Goal: Task Accomplishment & Management: Complete application form

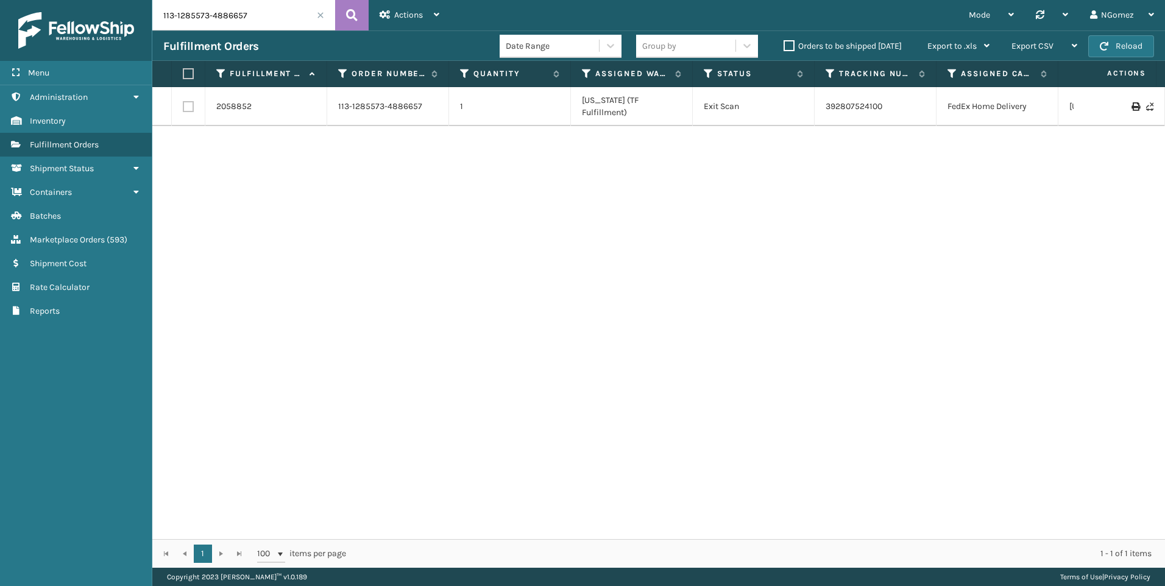
click at [113, 236] on span "( 593 )" at bounding box center [117, 240] width 21 height 10
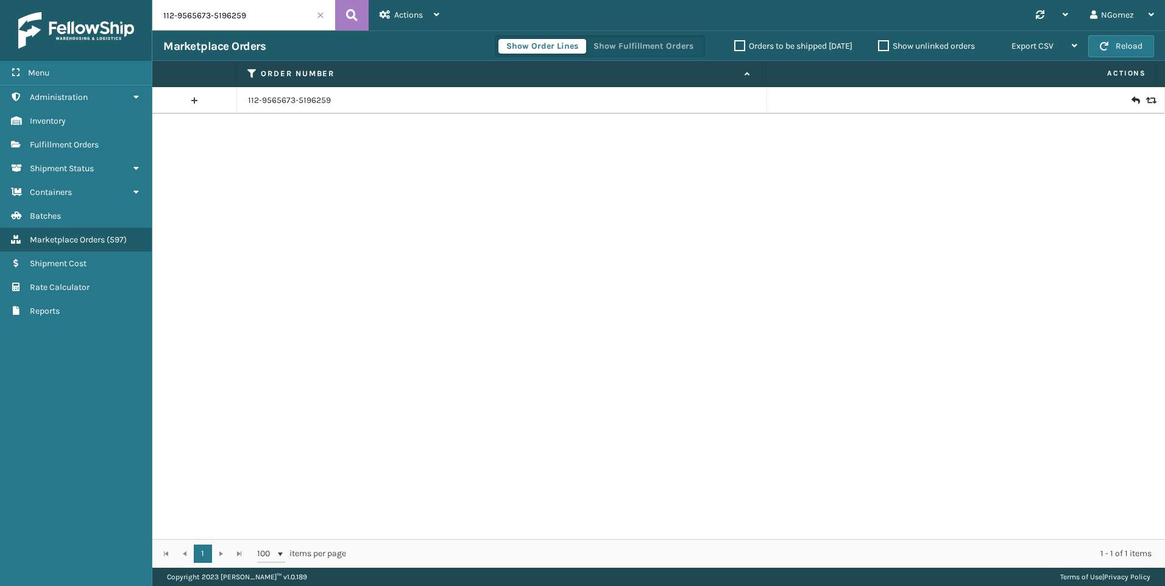
click at [242, 14] on input "112-9565673-5196259" at bounding box center [243, 15] width 183 height 30
paste input "2647191-4215434"
type input "112-2647191-4215434"
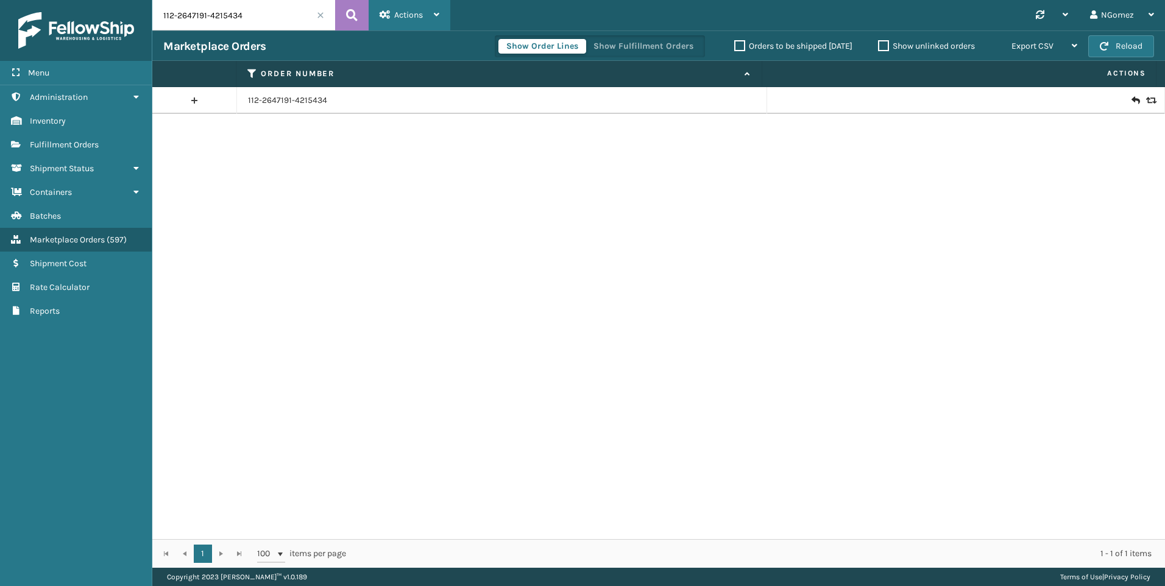
click at [424, 12] on div "Actions" at bounding box center [409, 15] width 60 height 30
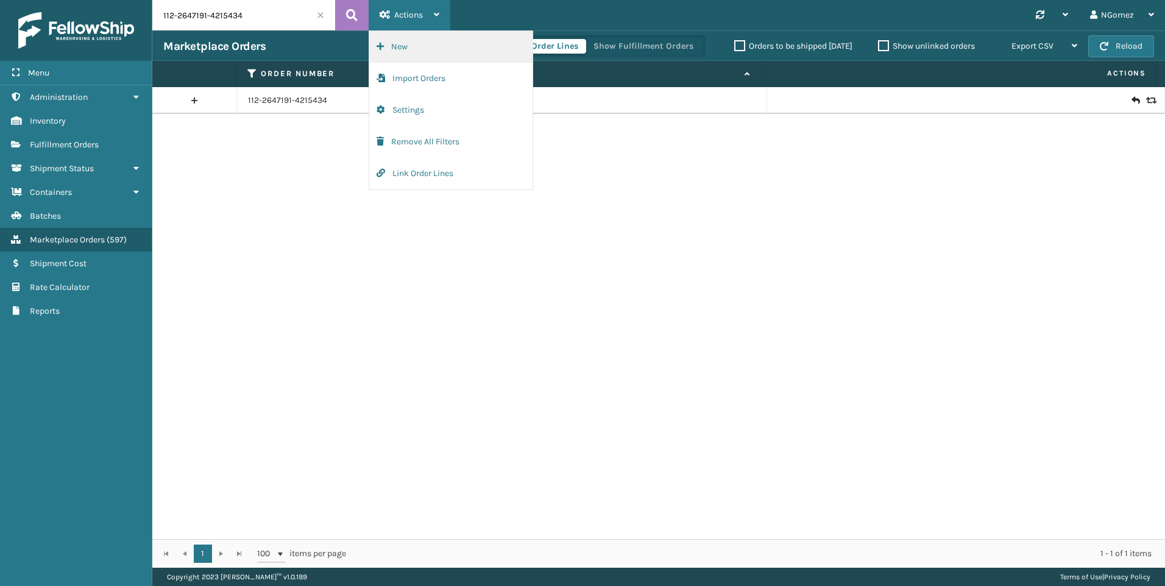
click at [411, 47] on button "New" at bounding box center [450, 47] width 163 height 32
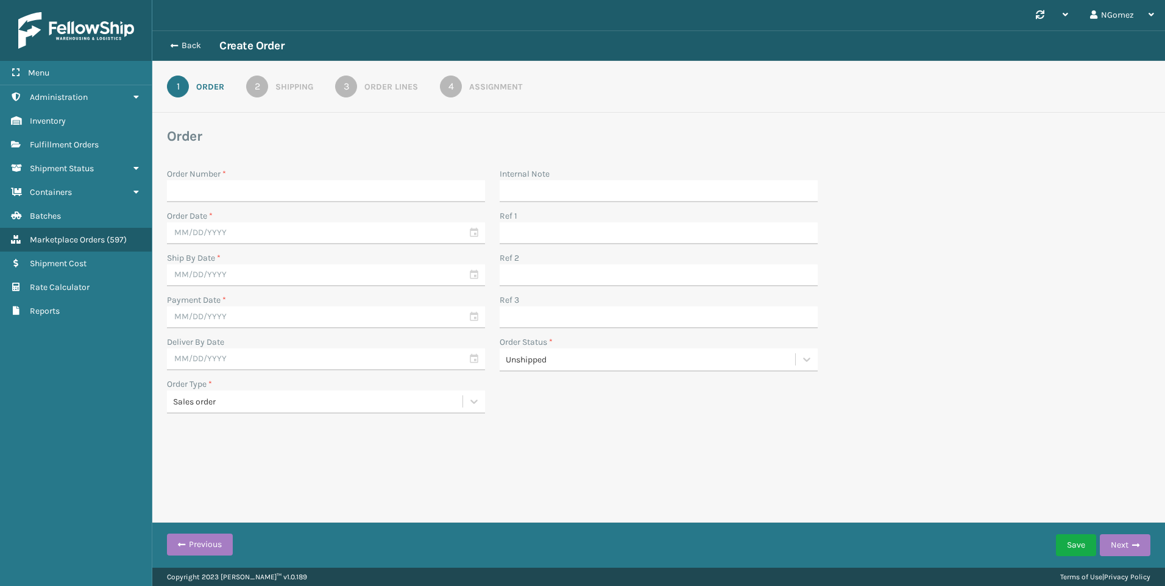
click at [210, 195] on input "Order Number *" at bounding box center [326, 191] width 318 height 22
type input "112-2647191-4215434"
click at [227, 244] on div "Order Number * 112-2647191-4215434 Order Date * Ship By Date * Payment Date * D…" at bounding box center [326, 291] width 333 height 246
click at [228, 233] on input "text" at bounding box center [326, 233] width 318 height 22
click at [204, 342] on div "15" at bounding box center [203, 343] width 20 height 18
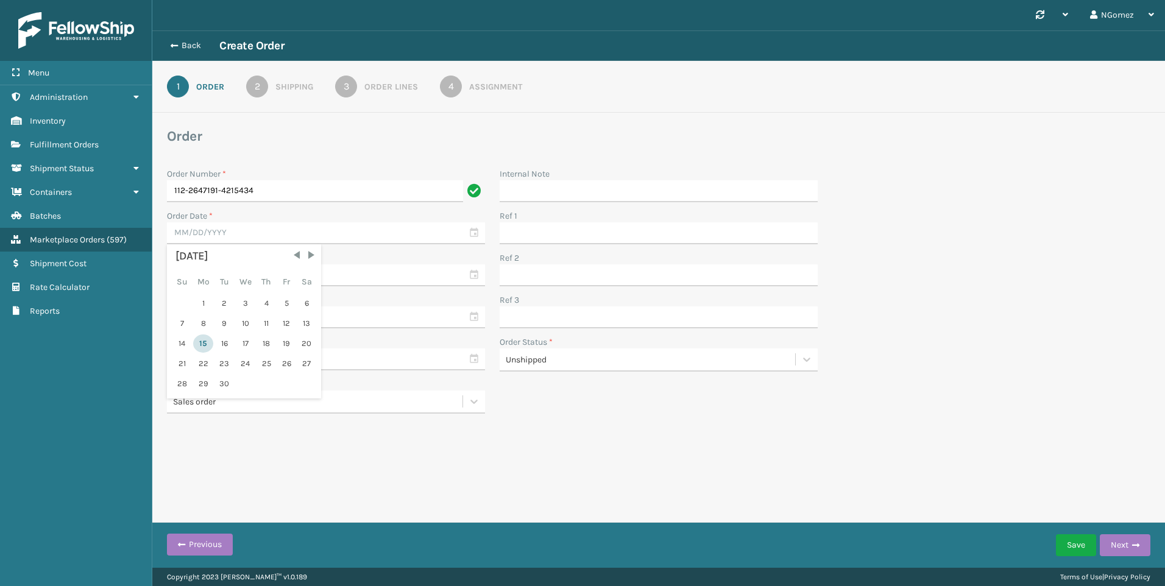
type input "[DATE]"
click at [233, 294] on div "Payment Date *" at bounding box center [326, 300] width 318 height 13
click at [236, 270] on input "text" at bounding box center [326, 275] width 318 height 22
click at [214, 380] on div "[DATE] Su Mo Tu We Th Fr Sa 1 2 3 4 5 6 7 8 9 10 11 12 13 14 15 16 17 18 19 20 …" at bounding box center [244, 363] width 147 height 147
click at [224, 381] on div "16" at bounding box center [224, 385] width 18 height 18
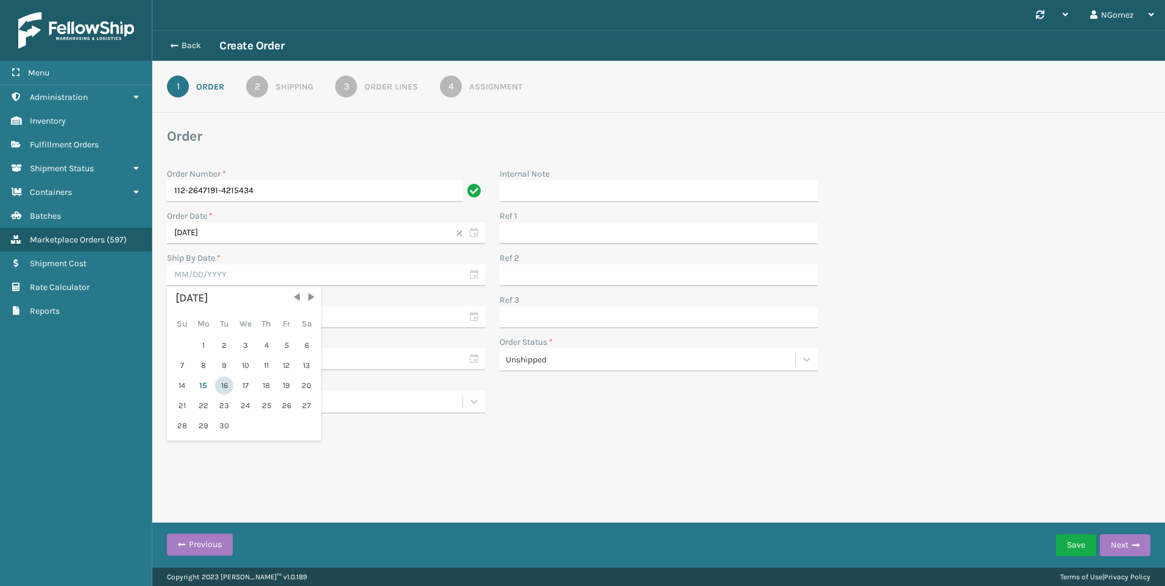
type input "[DATE]"
click at [226, 314] on input "text" at bounding box center [326, 317] width 318 height 22
click at [211, 426] on div "15" at bounding box center [203, 427] width 20 height 18
type input "[DATE]"
click at [239, 272] on input "[DATE]" at bounding box center [326, 275] width 318 height 22
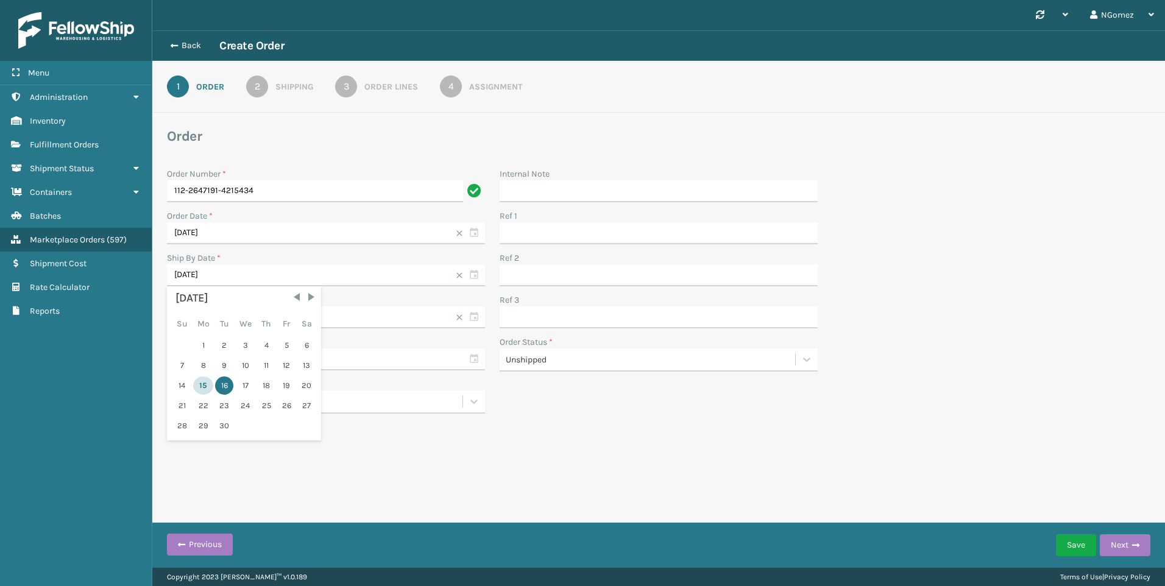
click at [203, 387] on div "15" at bounding box center [203, 385] width 20 height 18
type input "[DATE]"
click at [215, 358] on input "text" at bounding box center [326, 359] width 318 height 22
click at [239, 471] on div "17" at bounding box center [245, 469] width 20 height 18
type input "[DATE]"
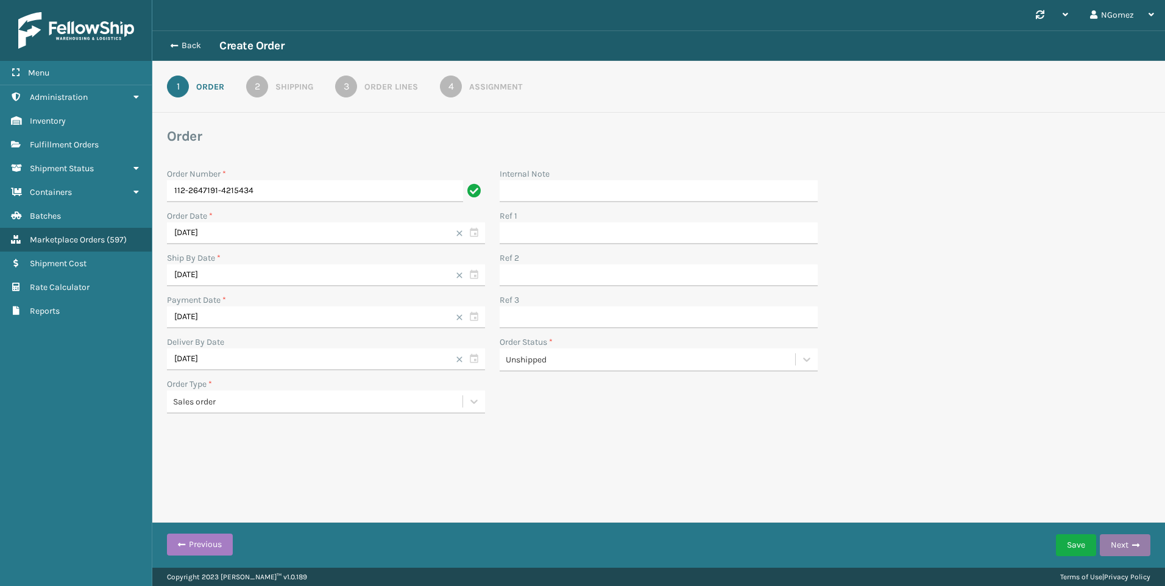
click at [1135, 535] on div "Save Next" at bounding box center [1103, 545] width 94 height 30
click at [1136, 537] on button "Next" at bounding box center [1124, 545] width 51 height 22
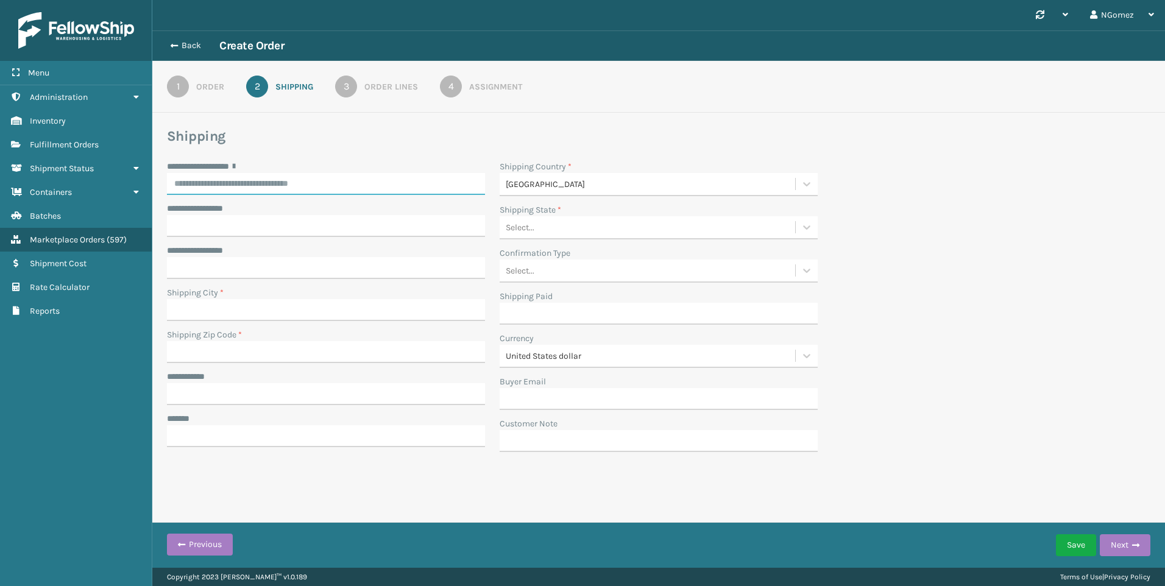
click at [256, 177] on input "**********" at bounding box center [326, 184] width 318 height 22
click at [297, 389] on input "**********" at bounding box center [326, 394] width 318 height 22
paste input "**********"
type input "**********"
click at [211, 179] on input "**********" at bounding box center [326, 184] width 318 height 22
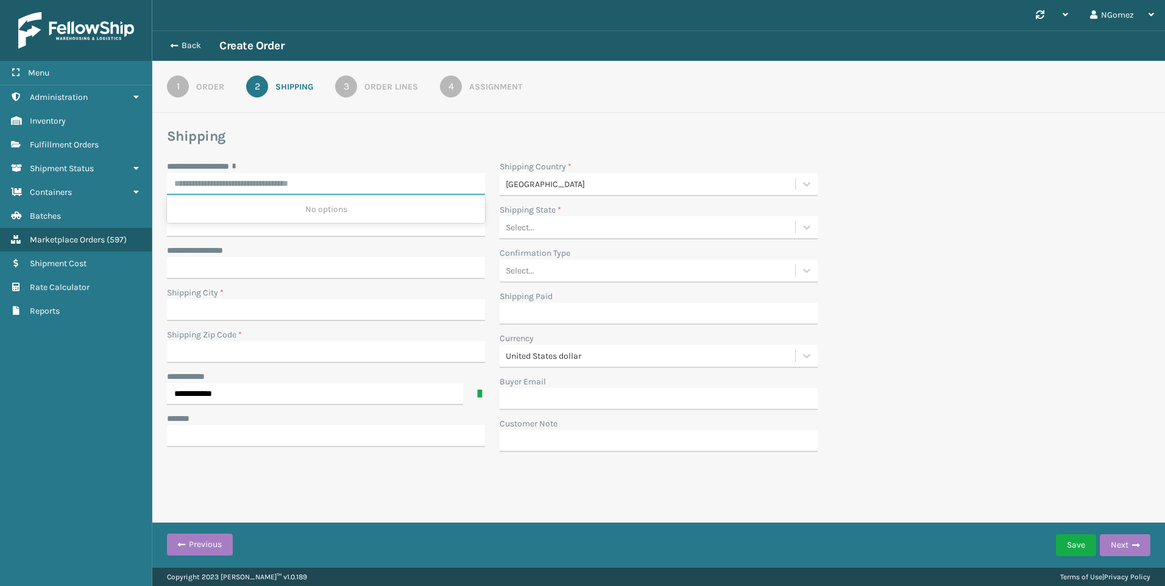
paste input "**********"
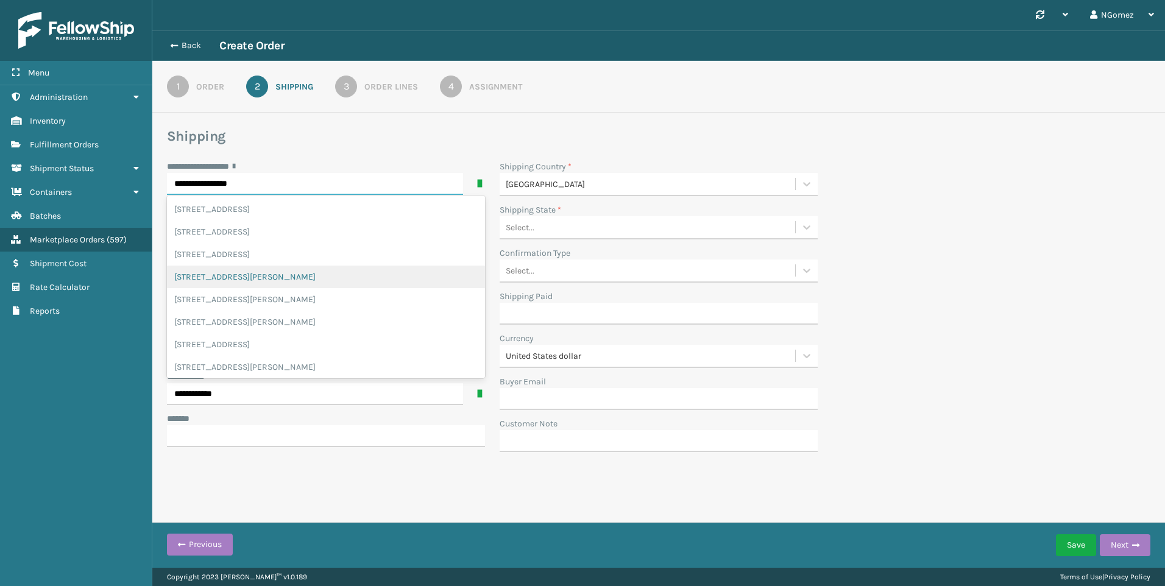
click at [361, 272] on div "[STREET_ADDRESS][PERSON_NAME]" at bounding box center [326, 277] width 318 height 23
type input "**********"
type input "[GEOGRAPHIC_DATA]"
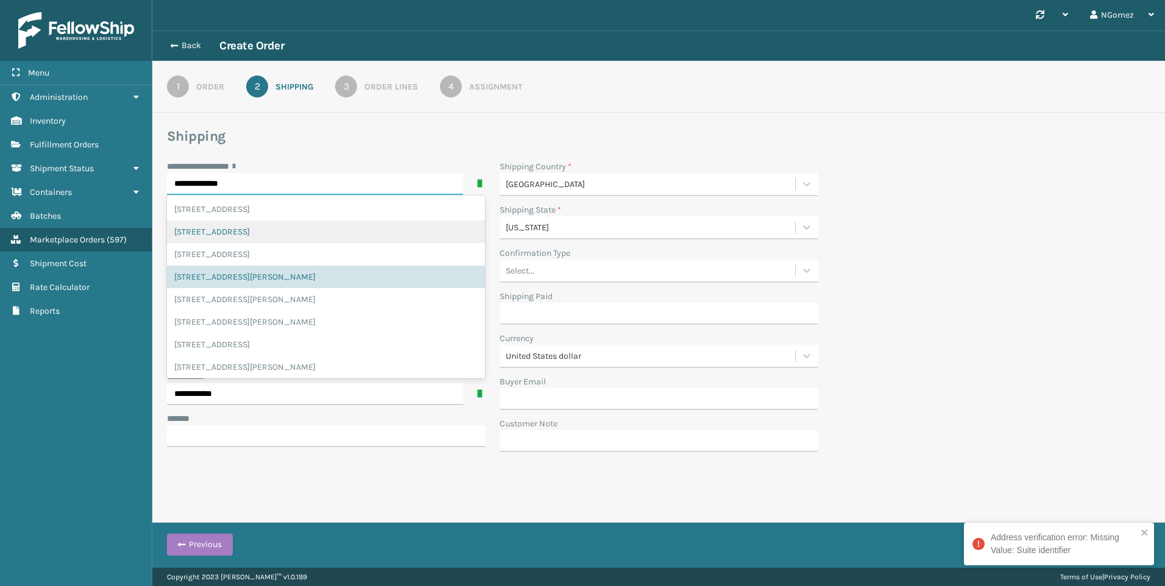
click at [354, 230] on div "[STREET_ADDRESS]" at bounding box center [326, 232] width 318 height 23
type input "**********"
type input "[GEOGRAPHIC_DATA]"
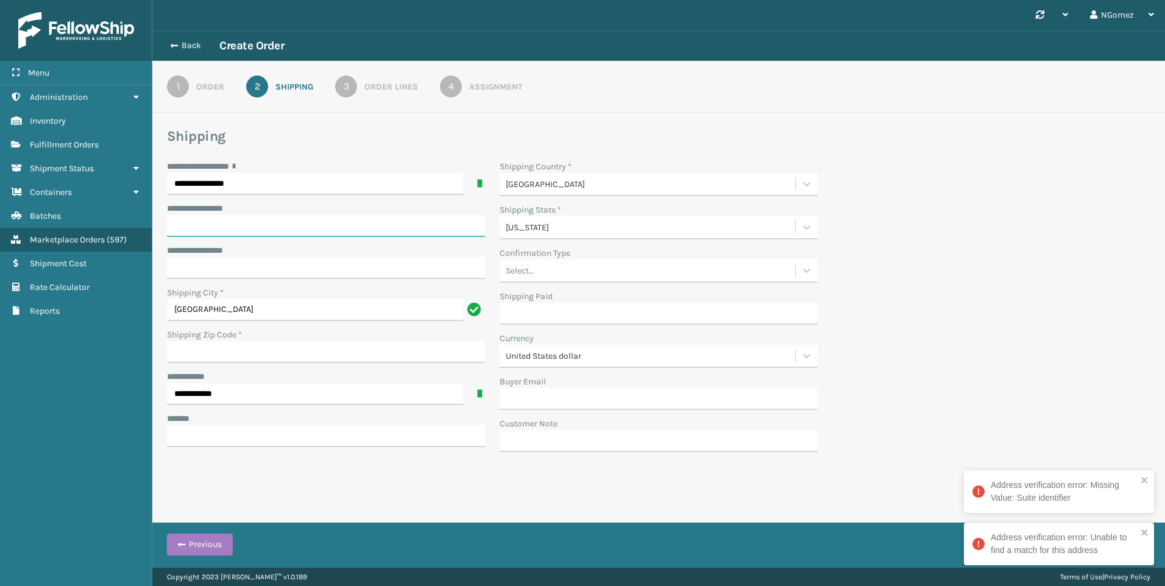
click at [320, 227] on input "**********" at bounding box center [326, 226] width 318 height 22
paste input "**********"
click at [270, 258] on input "**********" at bounding box center [326, 268] width 318 height 22
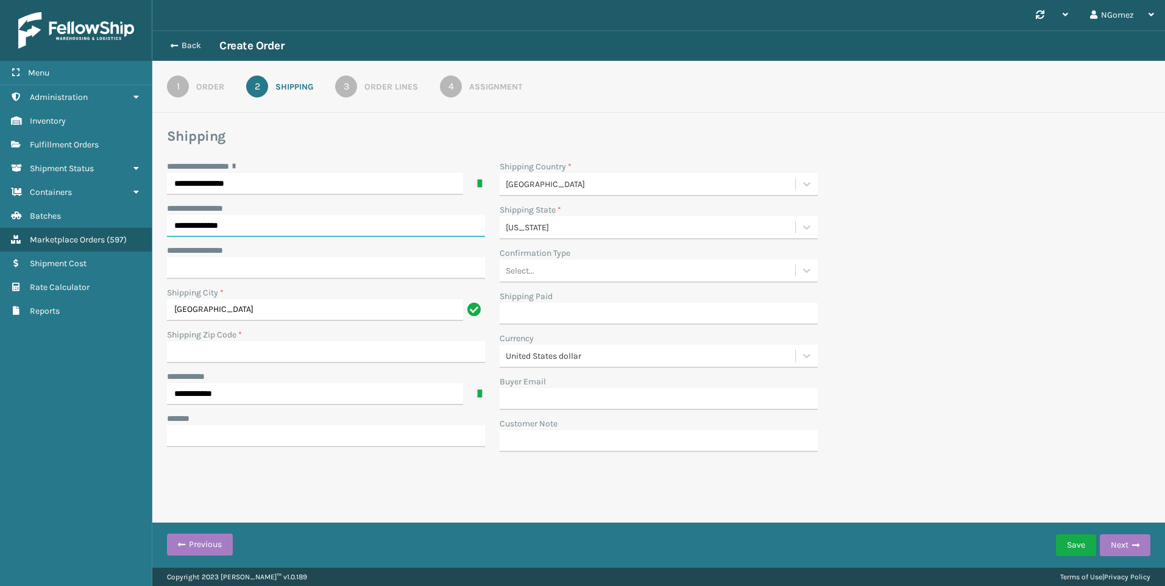
drag, startPoint x: 217, startPoint y: 224, endPoint x: 186, endPoint y: 221, distance: 31.2
click at [186, 221] on input "**********" at bounding box center [326, 226] width 318 height 22
type input "********"
click at [563, 270] on div "Select..." at bounding box center [646, 271] width 295 height 20
click at [579, 366] on div "No Signature Required" at bounding box center [658, 369] width 318 height 23
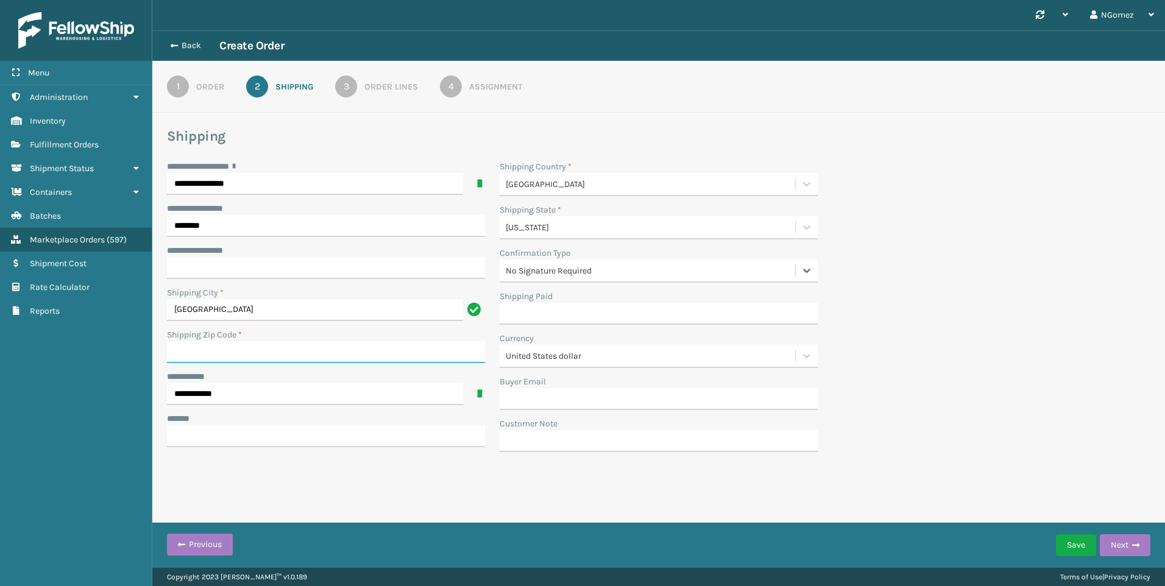
click at [231, 348] on input "Shipping Zip Code *" at bounding box center [326, 352] width 318 height 22
paste input "44113"
type input "44113"
click at [284, 182] on input "**********" at bounding box center [315, 184] width 296 height 22
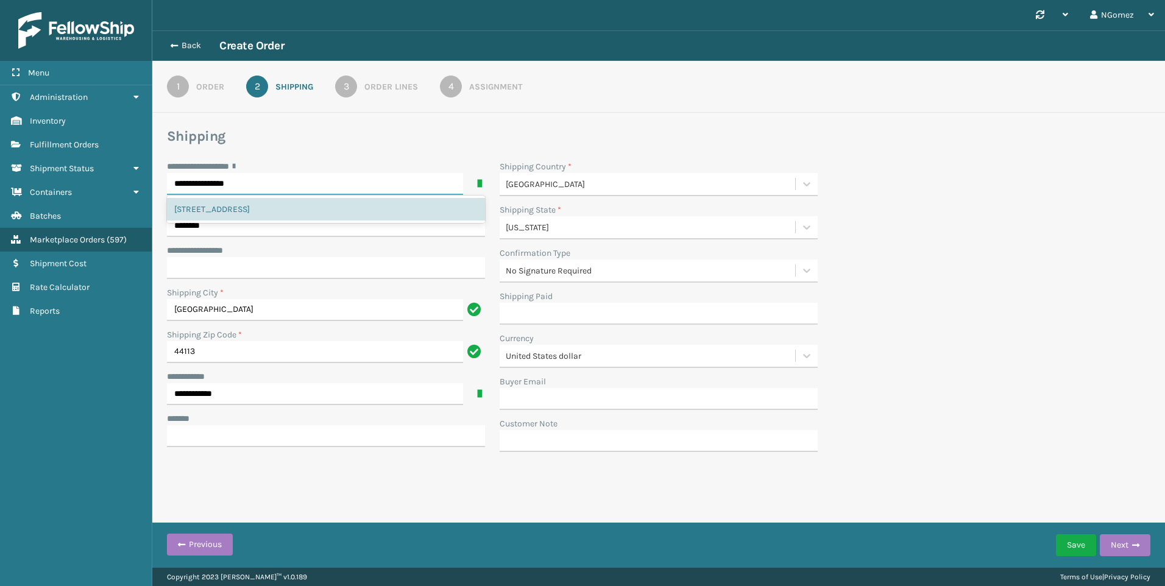
drag, startPoint x: 265, startPoint y: 187, endPoint x: 192, endPoint y: 187, distance: 72.5
click at [192, 187] on input "**********" at bounding box center [315, 184] width 296 height 22
paste input "text"
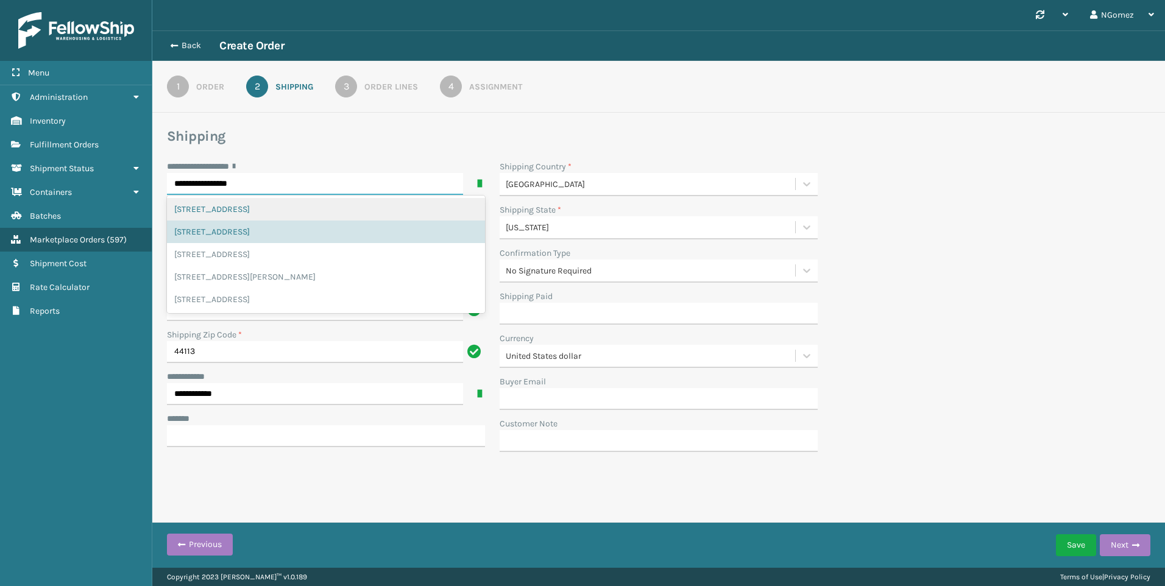
click at [312, 181] on input "**********" at bounding box center [315, 184] width 296 height 22
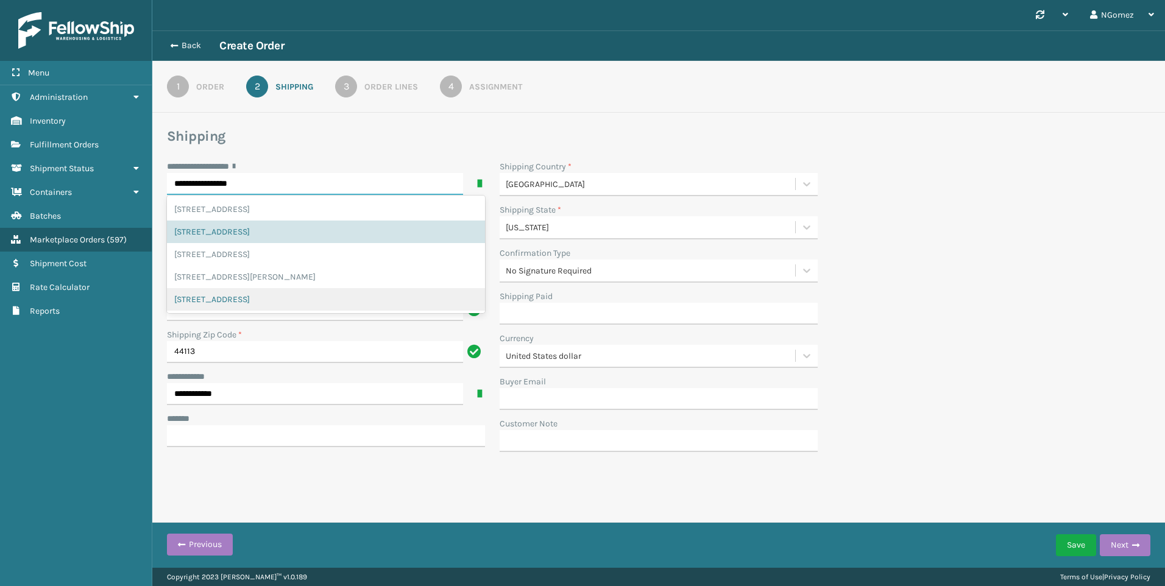
type input "**********"
click at [252, 344] on input "44113" at bounding box center [315, 352] width 296 height 22
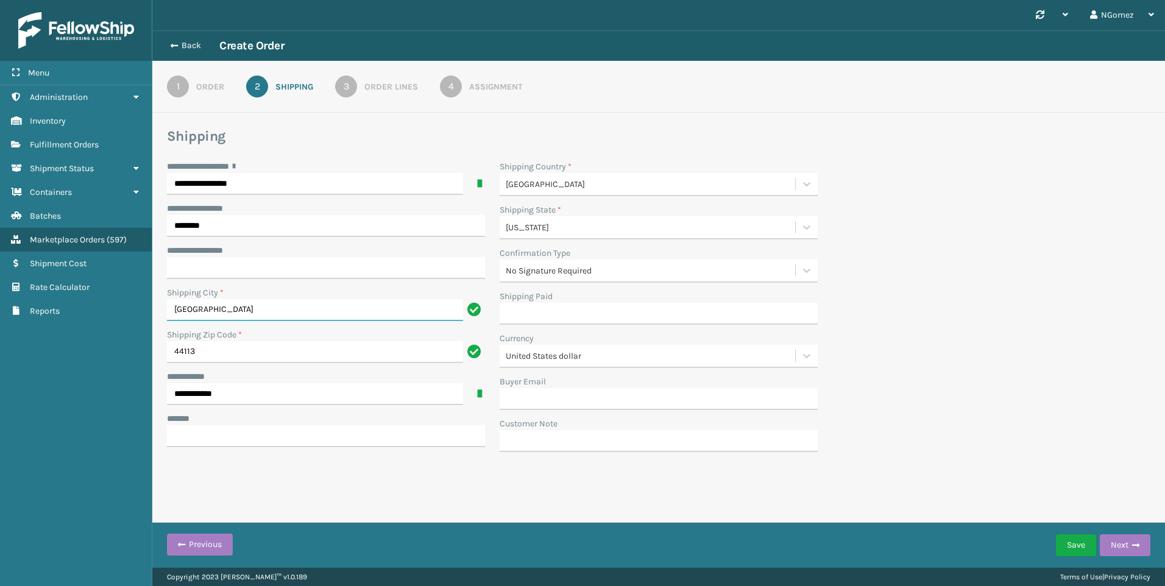
drag, startPoint x: 286, startPoint y: 303, endPoint x: 168, endPoint y: 306, distance: 118.8
click at [168, 306] on input "[GEOGRAPHIC_DATA]" at bounding box center [315, 310] width 296 height 22
type input "[GEOGRAPHIC_DATA]"
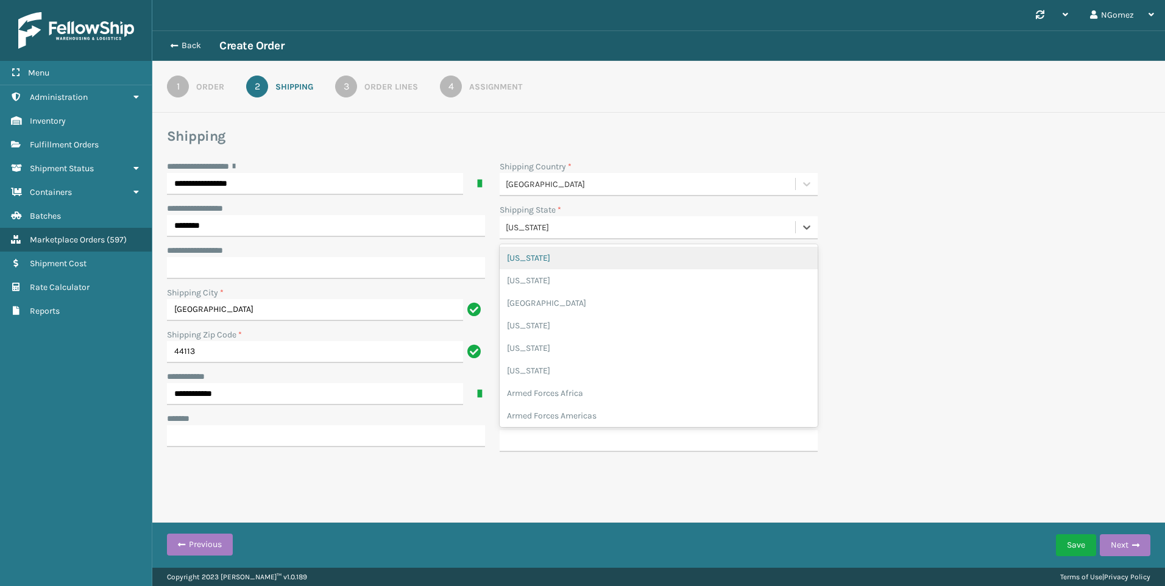
click at [616, 230] on div "[US_STATE]" at bounding box center [651, 227] width 291 height 13
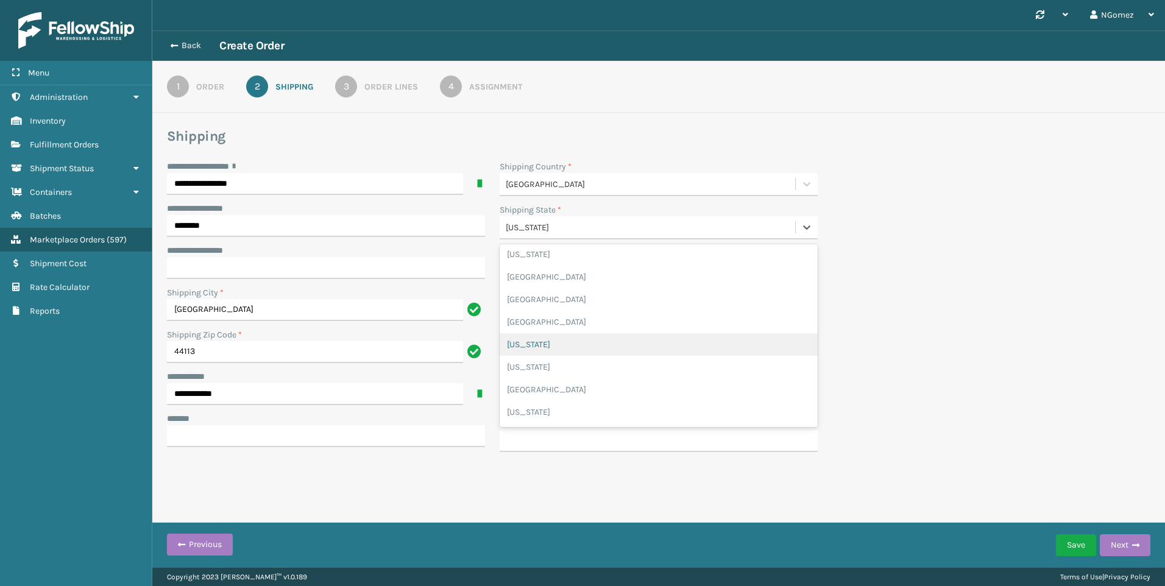
scroll to position [1132, 0]
click at [583, 342] on div "[US_STATE]" at bounding box center [658, 343] width 318 height 23
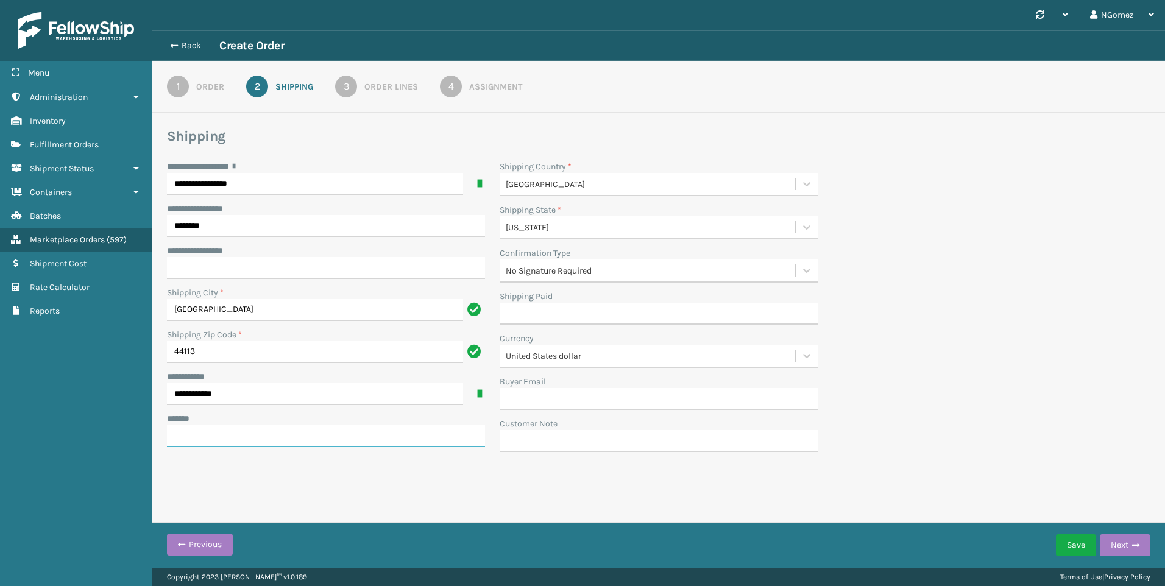
click at [295, 432] on input "***** *" at bounding box center [326, 436] width 318 height 22
paste input "**********"
type input "**********"
click at [1135, 543] on span "button" at bounding box center [1135, 545] width 7 height 9
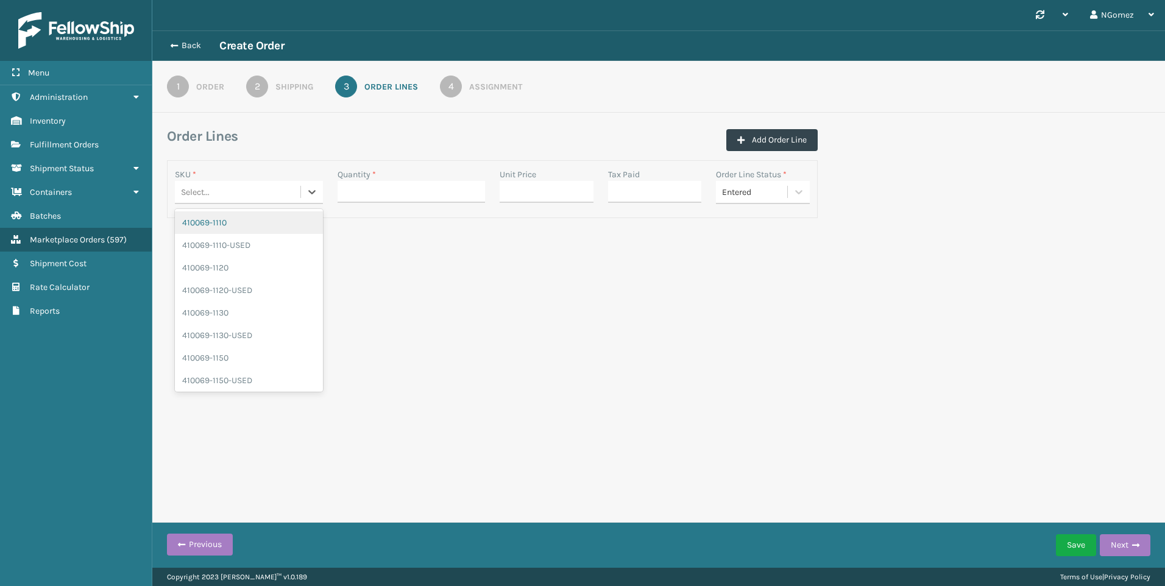
click at [236, 191] on div "Select..." at bounding box center [237, 192] width 125 height 20
type input "410168-8060"
click at [361, 186] on input "Quantity *" at bounding box center [411, 192] width 148 height 22
type input "1"
click at [554, 197] on input "Unit Price" at bounding box center [546, 192] width 94 height 22
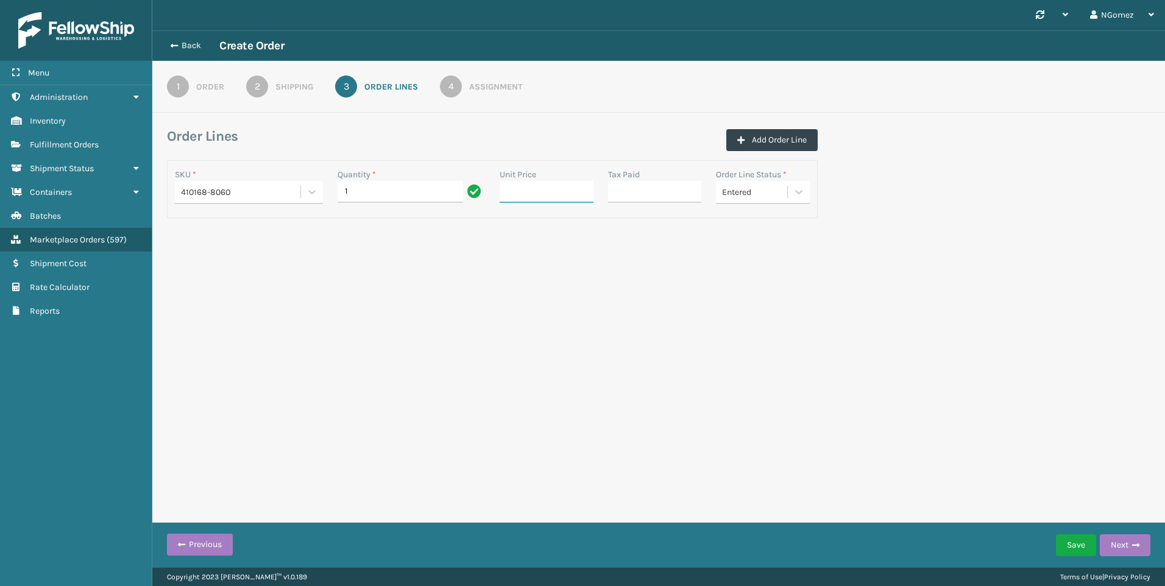
type input "0.00"
click at [612, 193] on input "Tax Paid" at bounding box center [655, 192] width 94 height 22
type input "0.00"
click at [1137, 538] on button "Next" at bounding box center [1124, 545] width 51 height 22
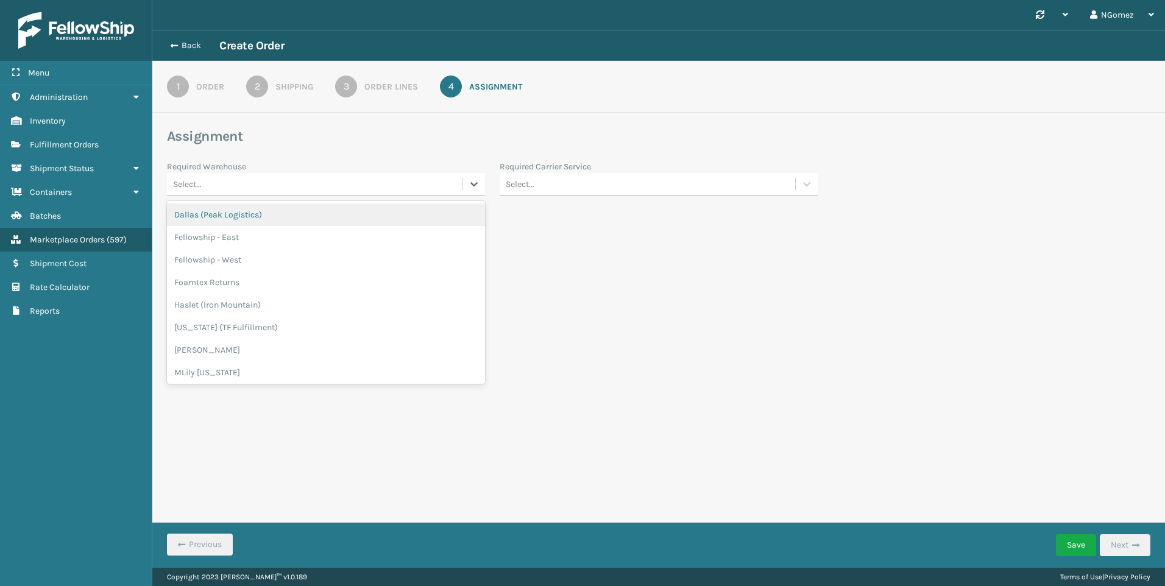
click at [331, 186] on div "Select..." at bounding box center [314, 184] width 295 height 20
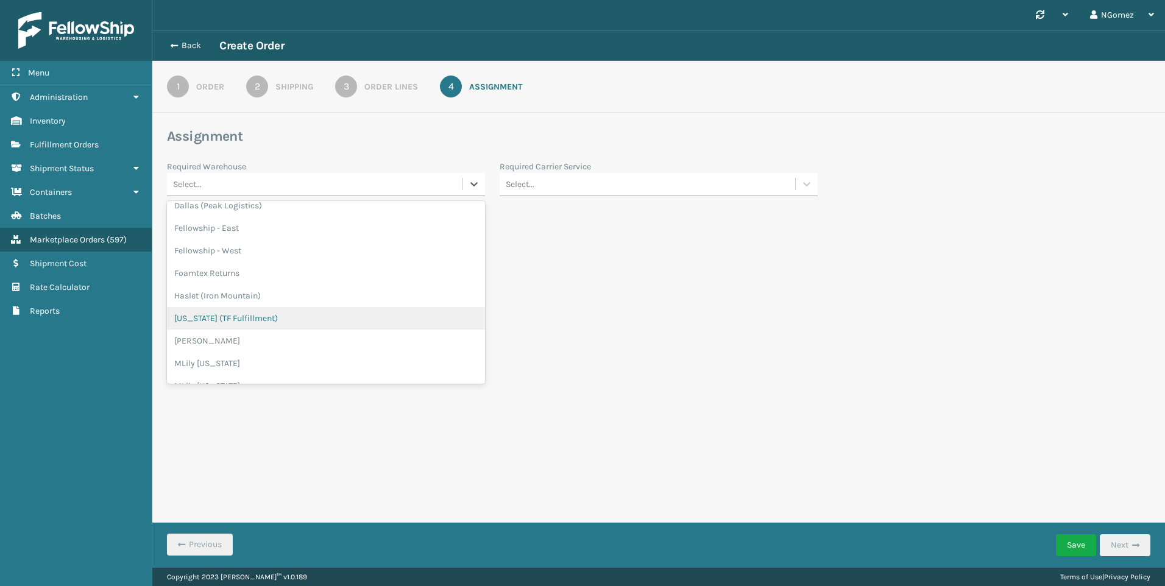
click at [271, 313] on div "[US_STATE] (TF Fulfillment)" at bounding box center [326, 318] width 318 height 23
click at [601, 188] on div "Select..." at bounding box center [646, 184] width 295 height 20
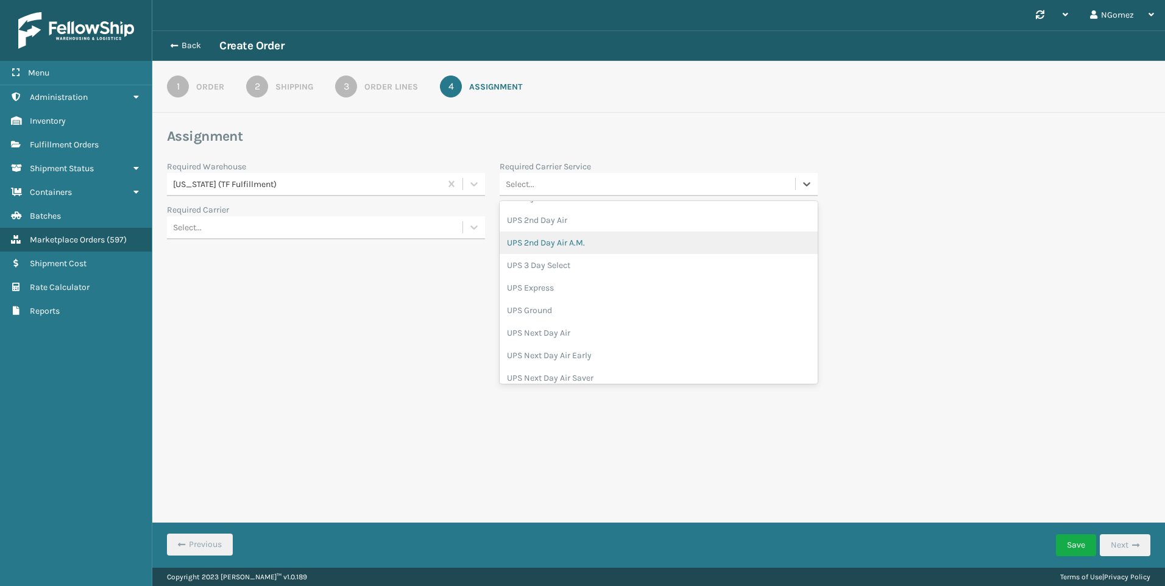
scroll to position [365, 0]
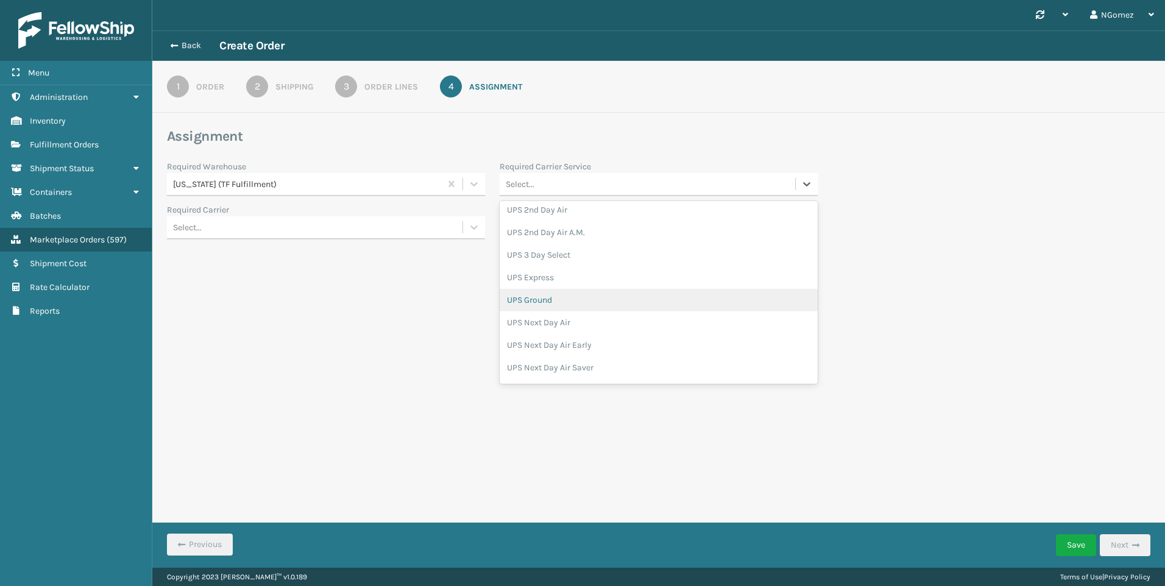
click at [555, 300] on div "UPS Ground" at bounding box center [658, 300] width 318 height 23
click at [1099, 534] on div "Save Next" at bounding box center [1103, 545] width 94 height 30
click at [1073, 542] on button "Save" at bounding box center [1076, 545] width 40 height 22
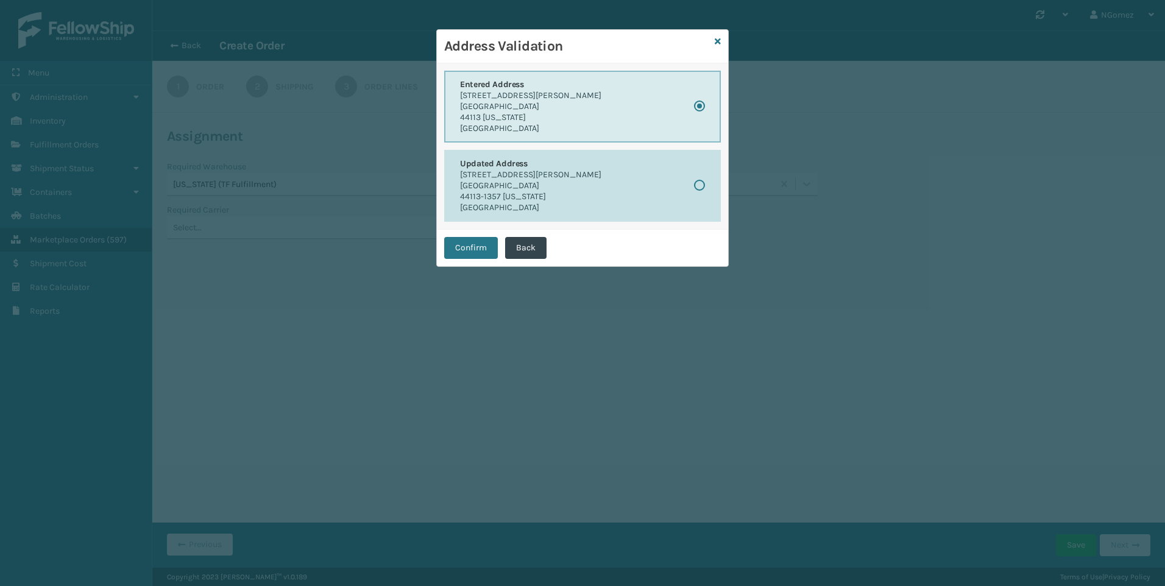
click at [584, 206] on button "Updated Address [STREET_ADDRESS][PERSON_NAME][US_STATE]" at bounding box center [582, 186] width 277 height 72
radio input "false"
radio input "true"
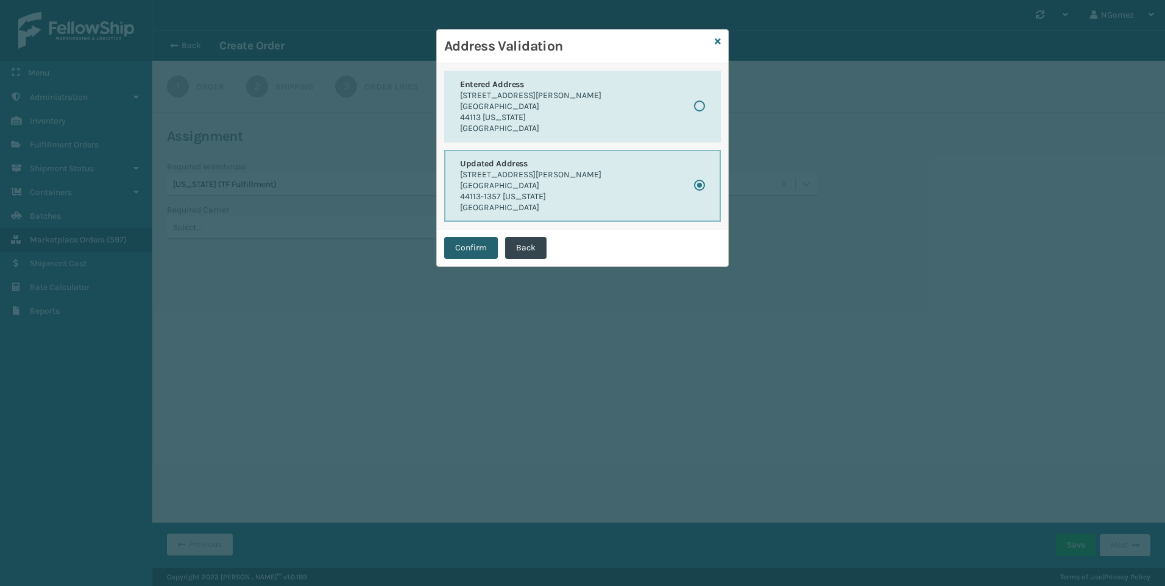
click at [470, 250] on button "Confirm" at bounding box center [471, 248] width 54 height 22
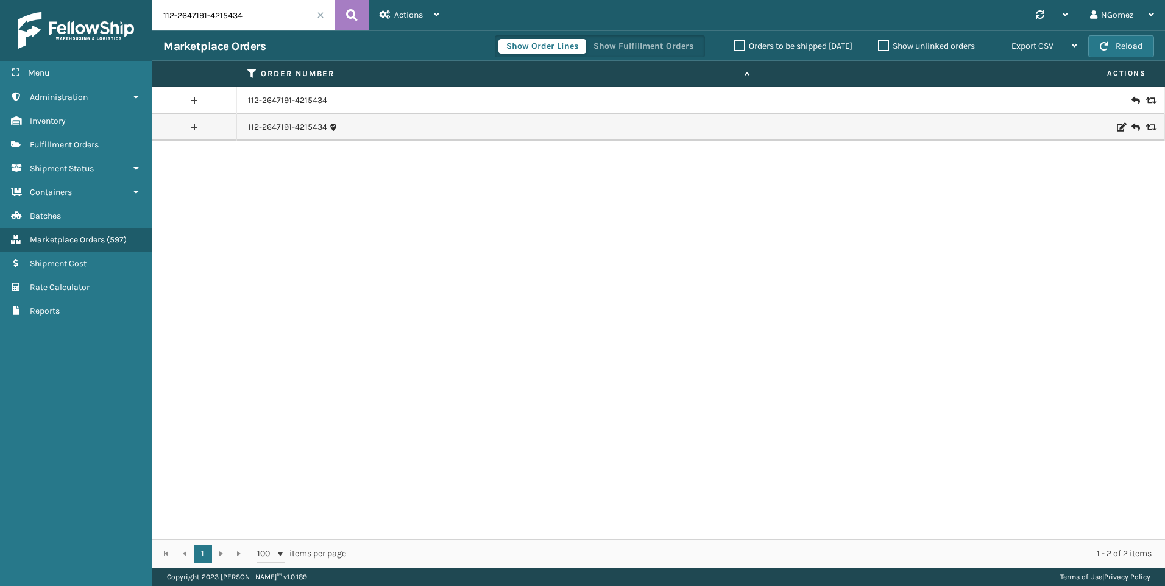
click at [217, 12] on input "112-2647191-4215434" at bounding box center [243, 15] width 183 height 30
paste input "4-9006286-7653049"
type input "114-9006286-7653049"
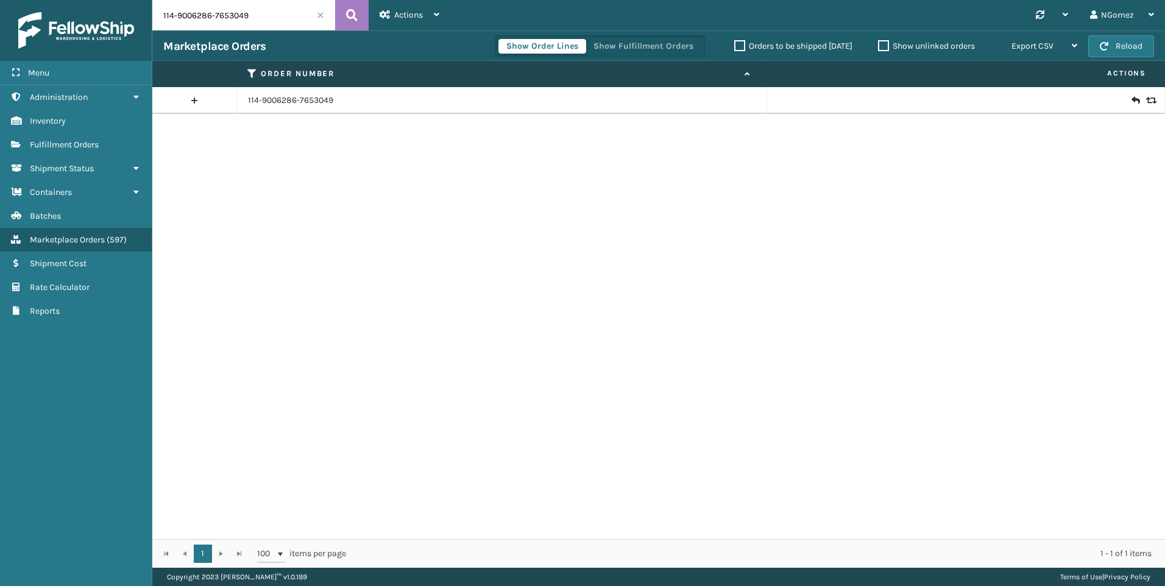
click at [292, 23] on input "114-9006286-7653049" at bounding box center [243, 15] width 183 height 30
click at [1131, 98] on icon at bounding box center [1134, 100] width 7 height 12
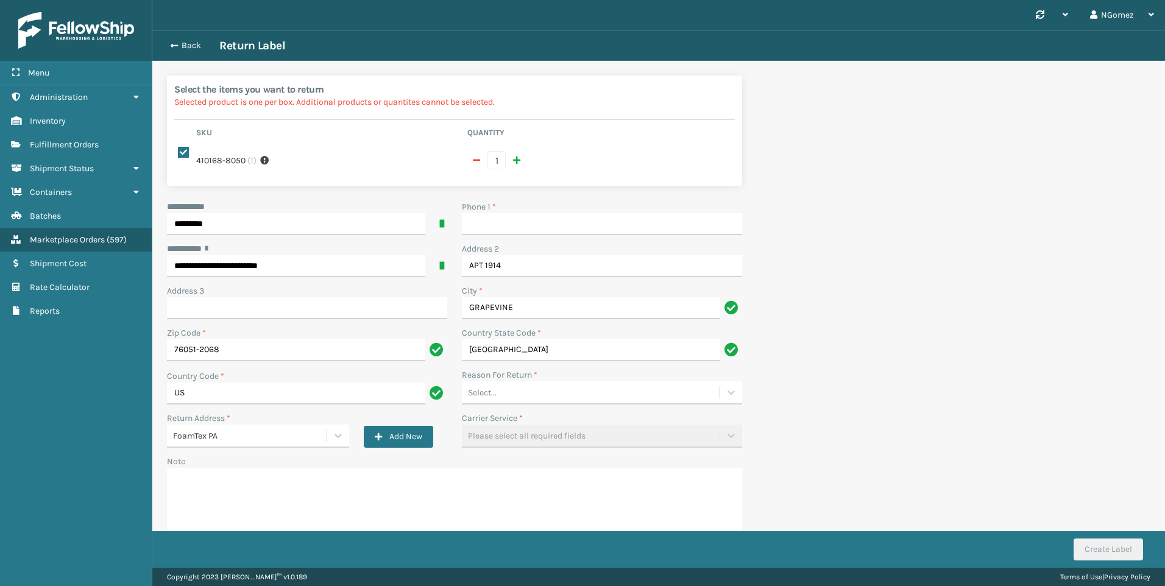
click at [526, 383] on div "Select..." at bounding box center [591, 393] width 258 height 20
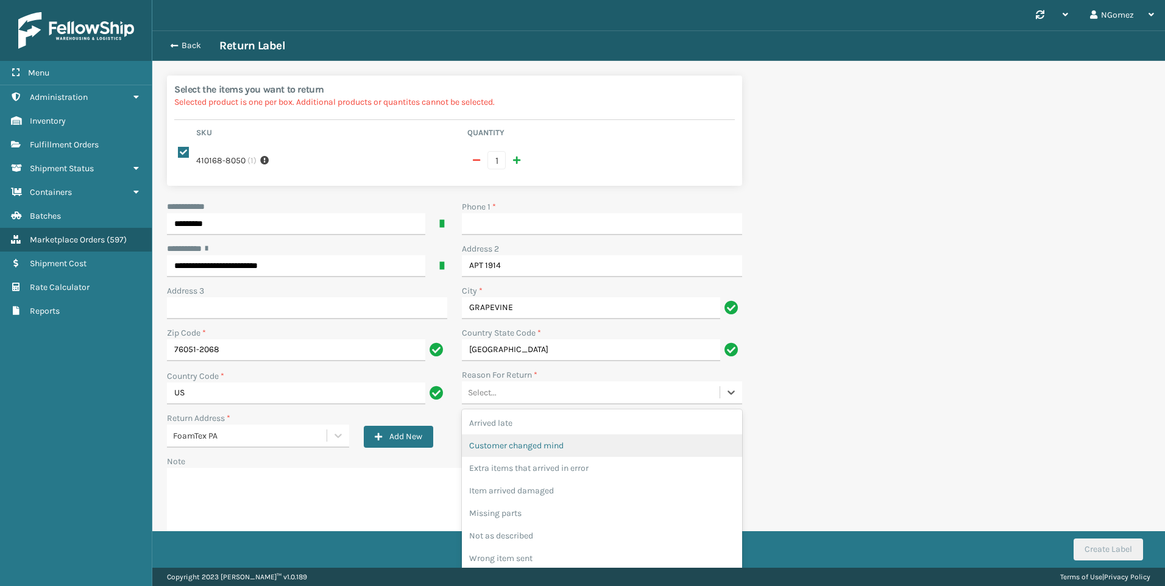
click at [497, 438] on div "Customer changed mind" at bounding box center [602, 445] width 280 height 23
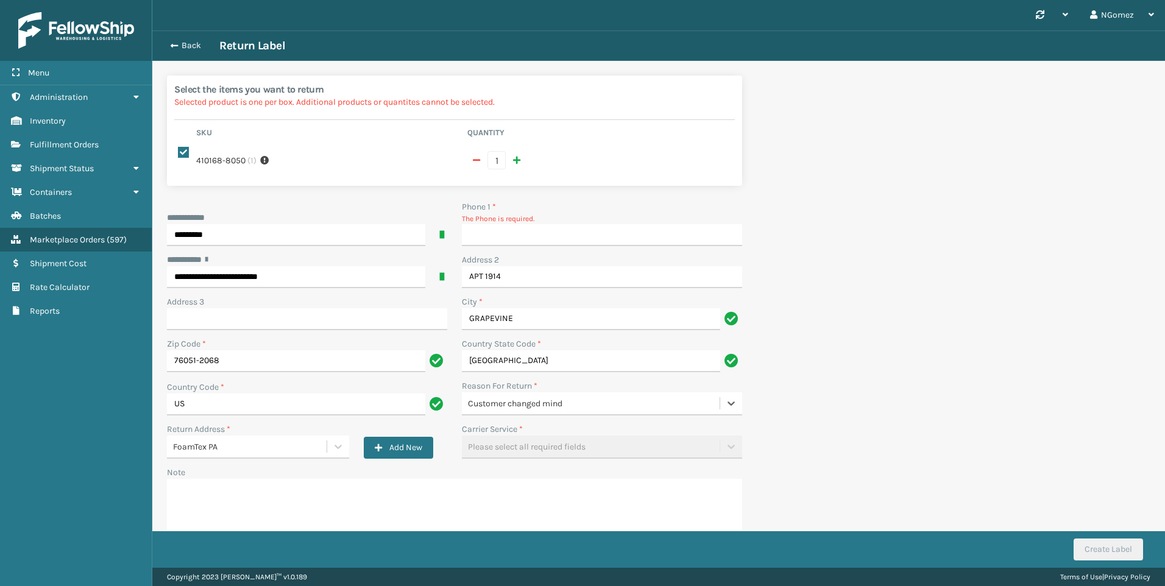
click at [510, 239] on div "Phone 1 * The Phone is required." at bounding box center [601, 226] width 295 height 53
click at [510, 231] on input "Phone 1 *" at bounding box center [602, 235] width 280 height 22
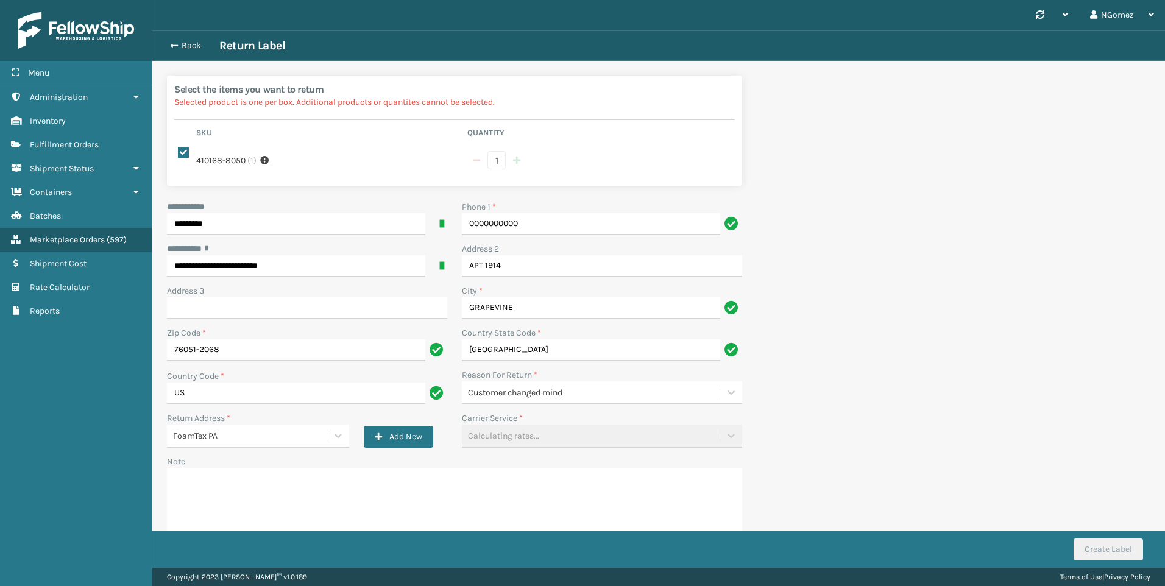
click at [574, 415] on div "Carrier Service * Calculating rates..." at bounding box center [602, 430] width 280 height 36
click at [540, 219] on input "0000000000" at bounding box center [591, 224] width 258 height 22
type input "000000000"
click at [1088, 543] on button "Create Label" at bounding box center [1107, 549] width 69 height 22
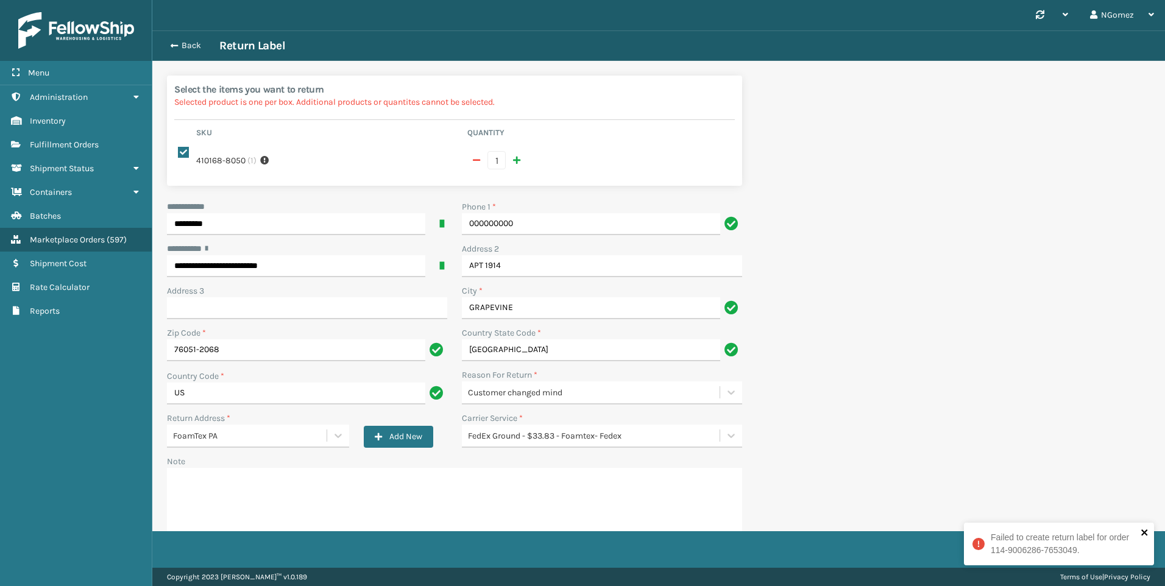
click at [1143, 533] on icon "close" at bounding box center [1144, 532] width 6 height 6
click at [1114, 550] on button "Create Label" at bounding box center [1107, 549] width 69 height 22
click at [515, 429] on div "FedEx Ground - $33.83 - Foamtex- Fedex" at bounding box center [594, 435] width 253 height 13
click at [1090, 10] on div "NGomez" at bounding box center [1122, 15] width 64 height 30
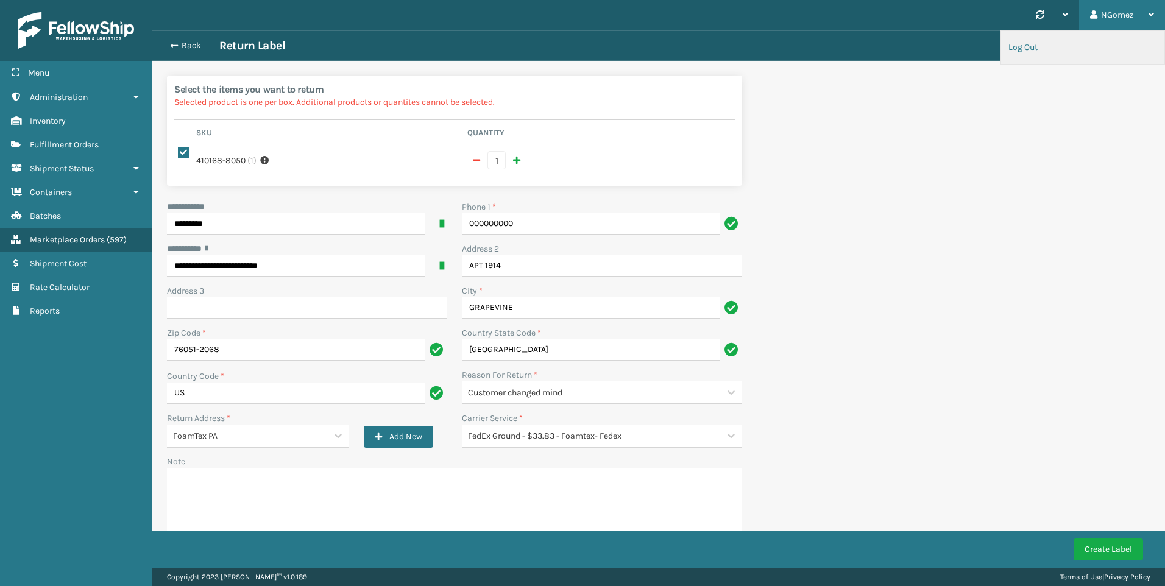
click at [1048, 50] on li "Log Out" at bounding box center [1082, 47] width 163 height 33
